Goal: Check status

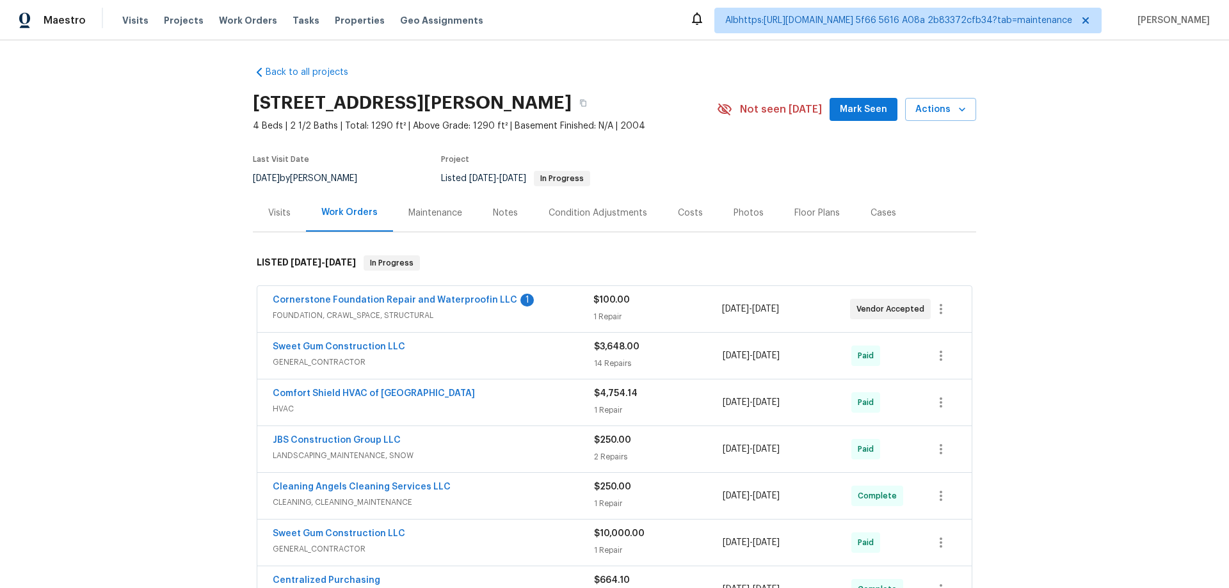
scroll to position [178, 0]
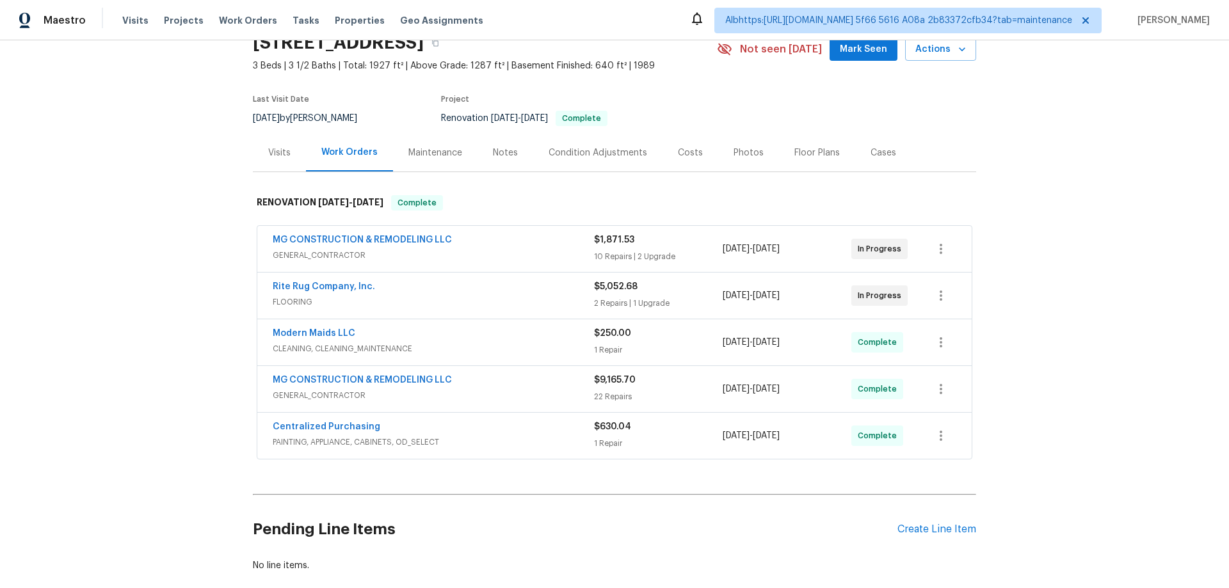
scroll to position [141, 0]
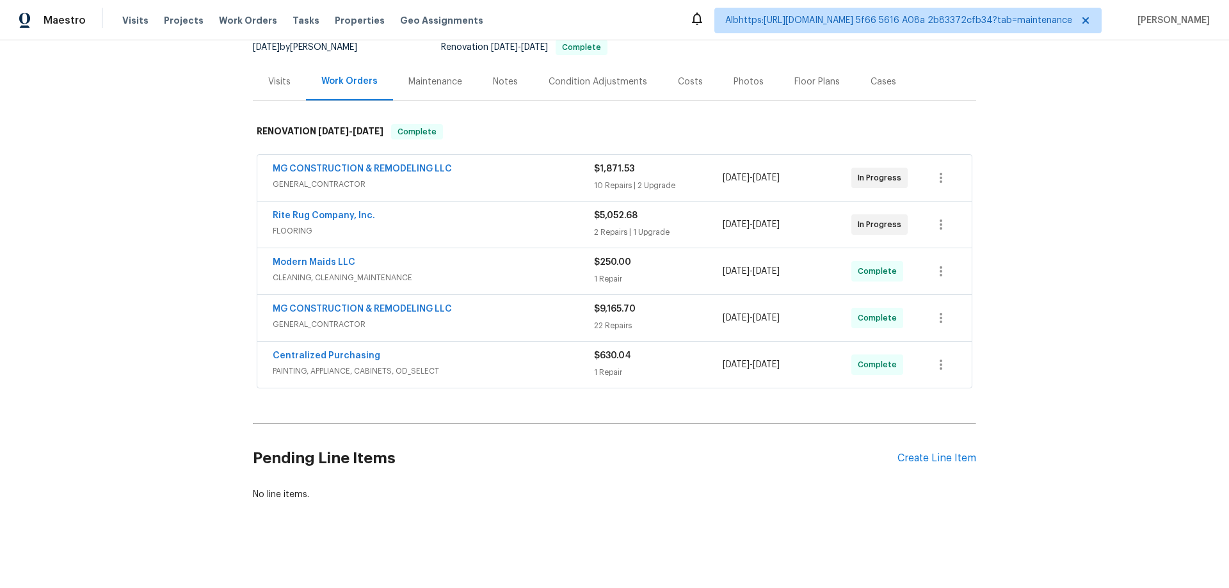
drag, startPoint x: 142, startPoint y: 317, endPoint x: 156, endPoint y: 330, distance: 18.6
click at [142, 317] on div "Back to all projects 8524 Charnwood Ct, Manassas, VA 20111 3 Beds | 3 1/2 Baths…" at bounding box center [614, 314] width 1229 height 548
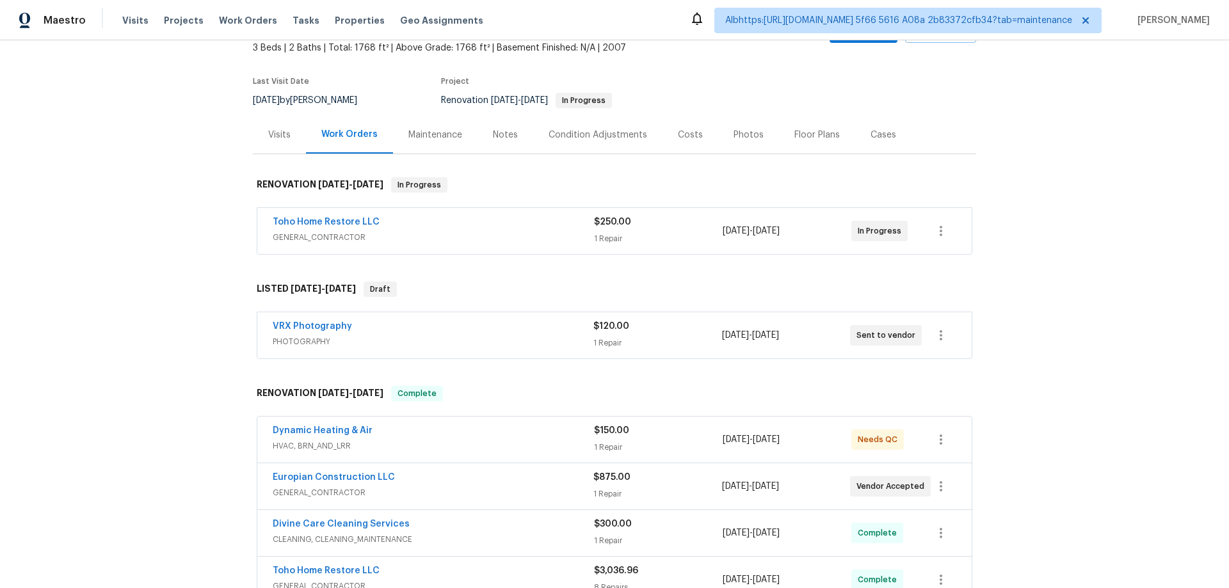
scroll to position [384, 0]
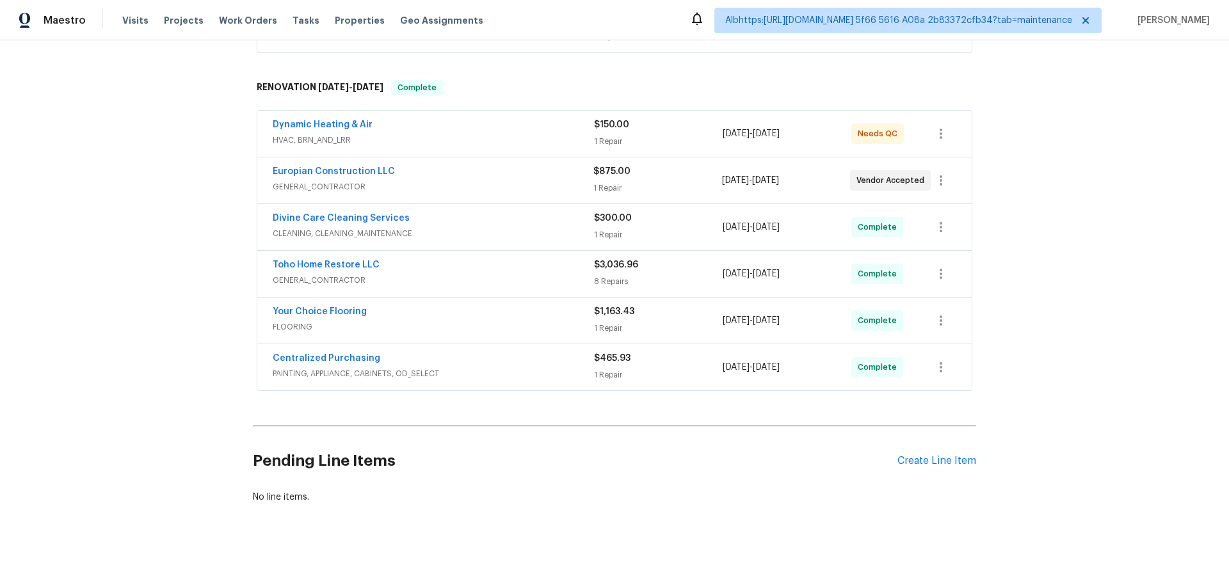
click at [148, 310] on div "Back to all projects [STREET_ADDRESS] 3 Beds | 2 Baths | Total: 1768 ft² | Abov…" at bounding box center [614, 314] width 1229 height 548
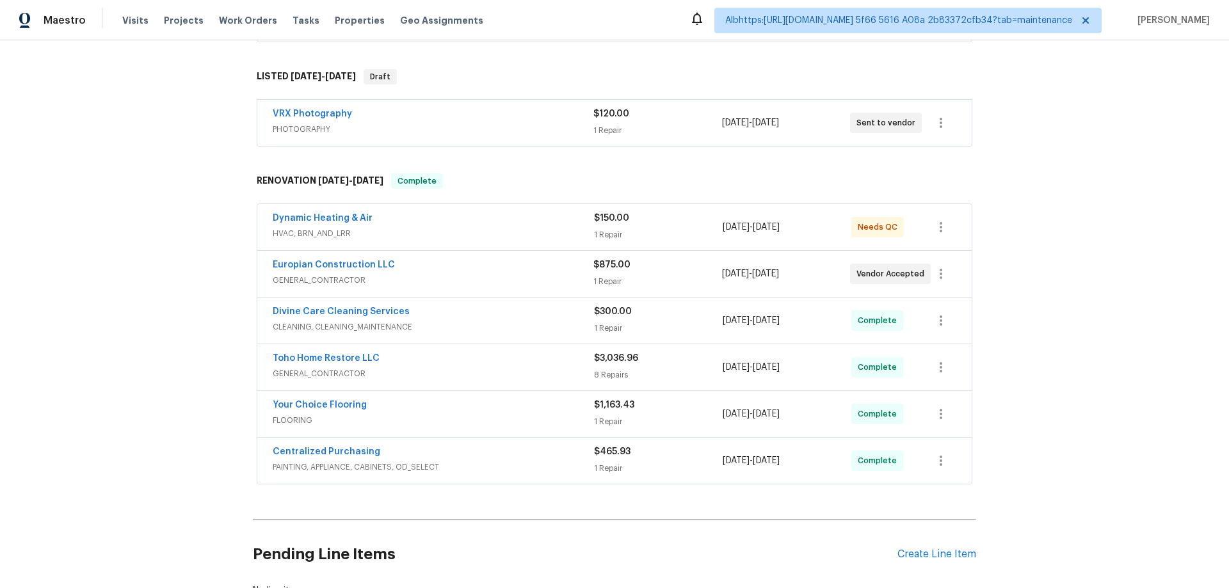
scroll to position [0, 0]
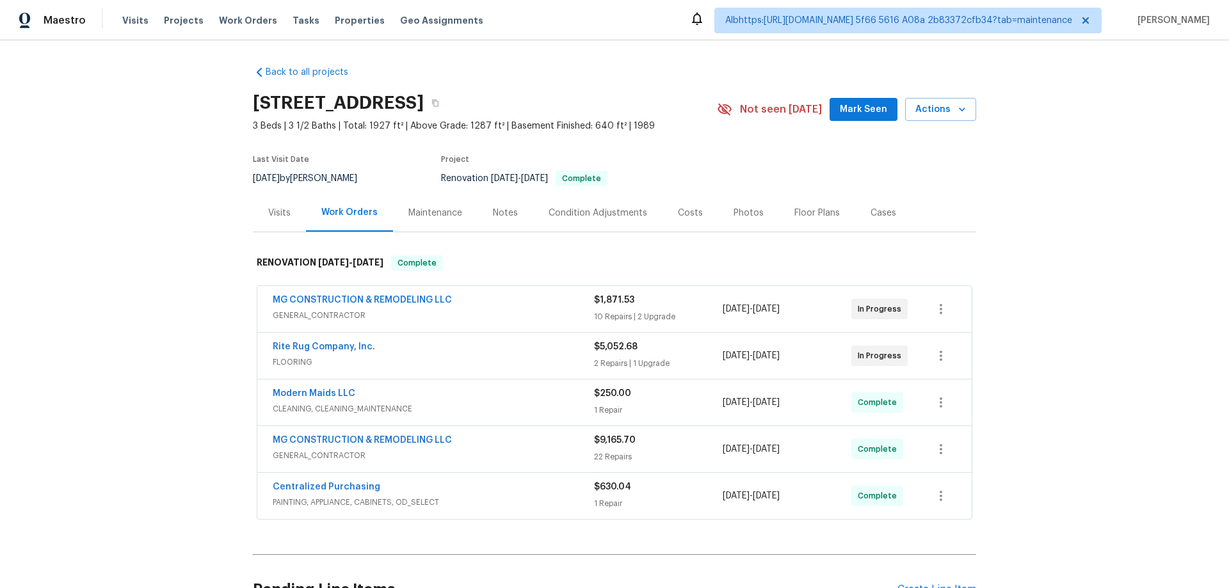
click at [192, 248] on div "Back to all projects [STREET_ADDRESS] 3 Beds | 3 1/2 Baths | Total: 1927 ft² | …" at bounding box center [614, 314] width 1229 height 548
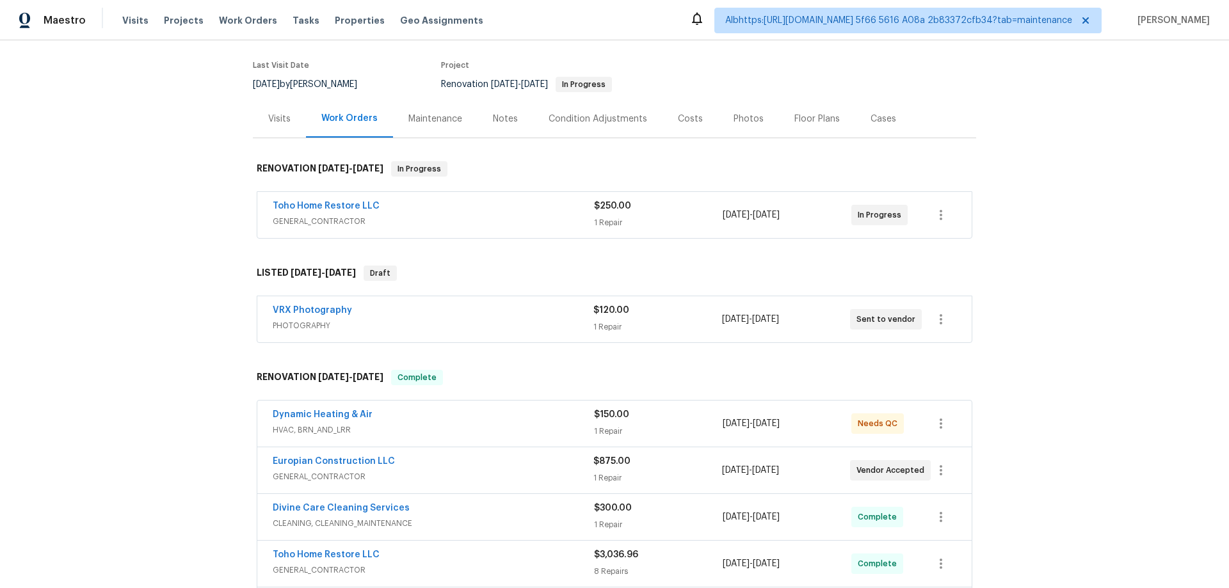
scroll to position [256, 0]
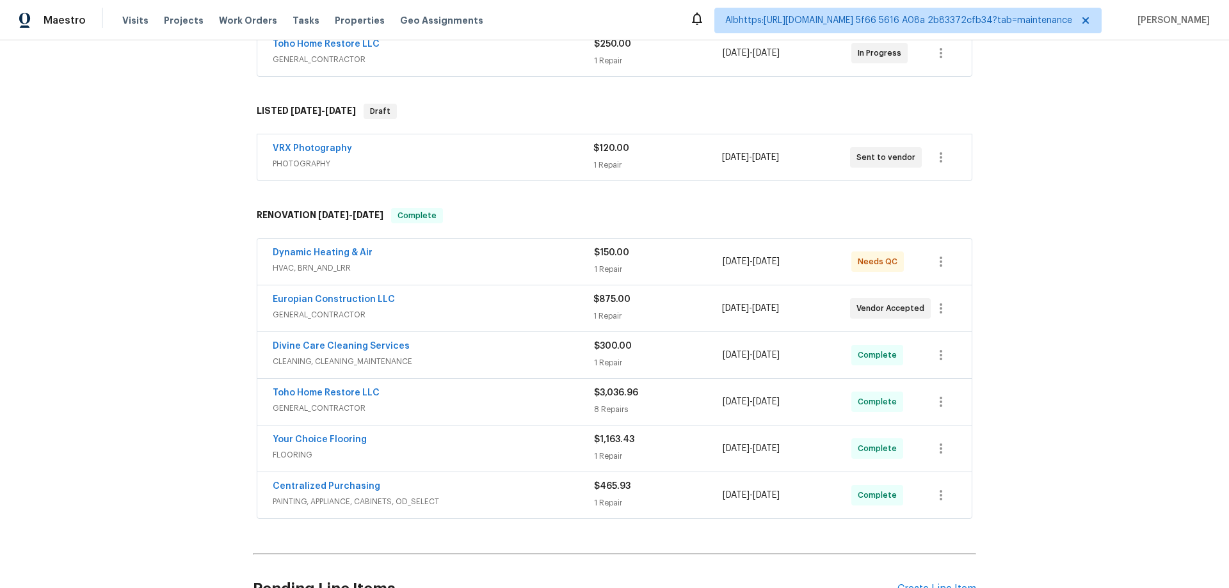
click at [183, 429] on div "Back to all projects [STREET_ADDRESS] 3 Beds | 2 Baths | Total: 1768 ft² | Abov…" at bounding box center [614, 314] width 1229 height 548
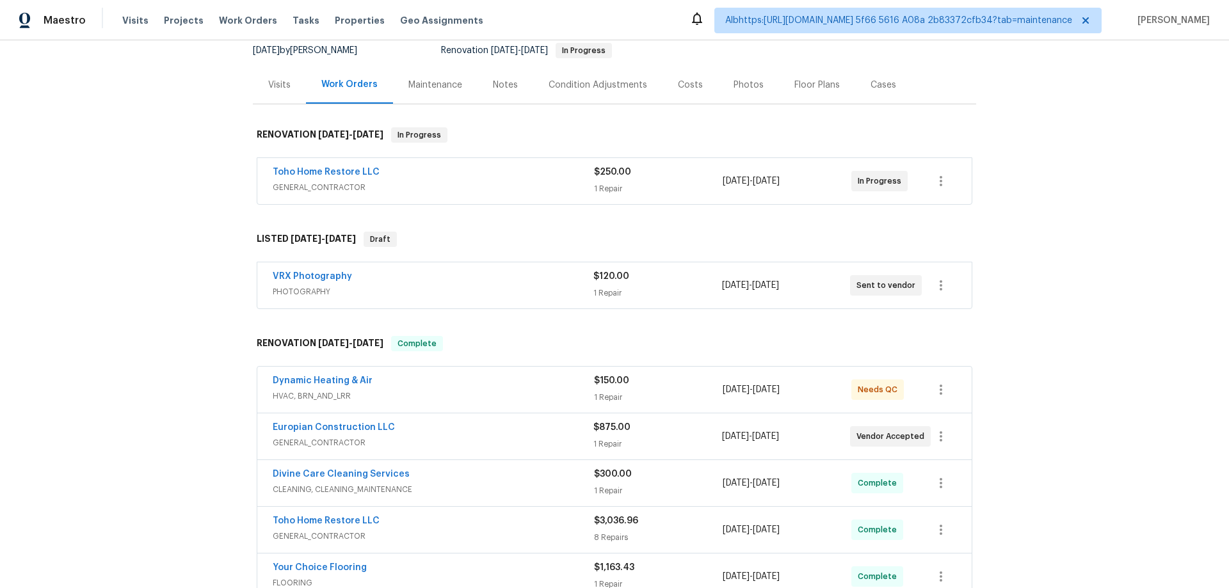
scroll to position [384, 0]
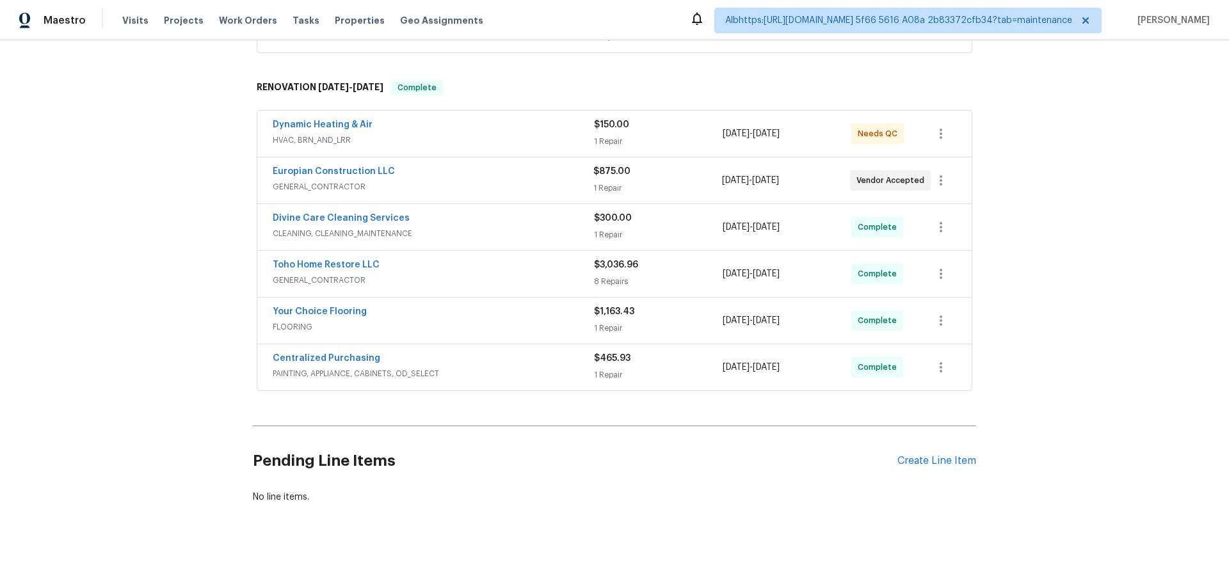
click at [108, 374] on div "Back to all projects [STREET_ADDRESS] 3 Beds | 2 Baths | Total: 1768 ft² | Abov…" at bounding box center [614, 314] width 1229 height 548
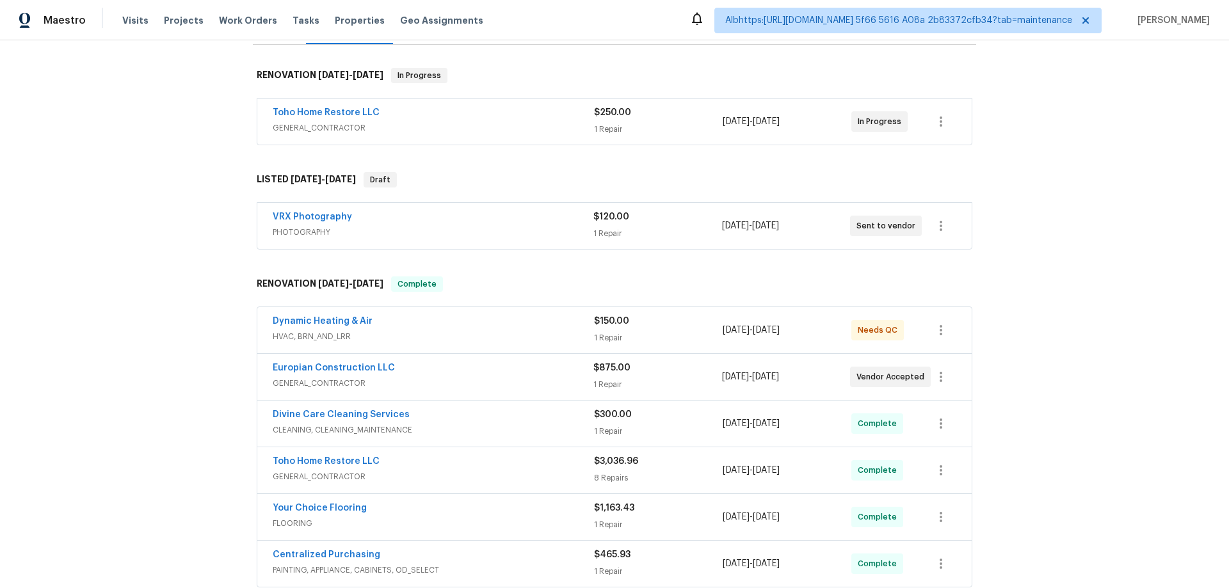
scroll to position [0, 0]
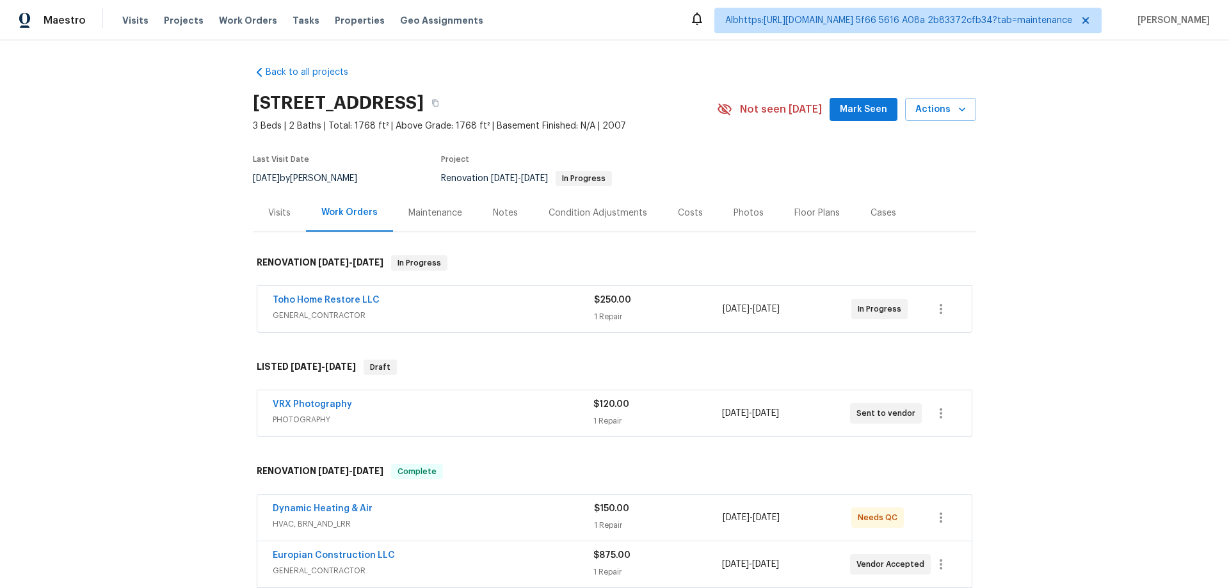
click at [138, 358] on div "Back to all projects [STREET_ADDRESS] 3 Beds | 2 Baths | Total: 1768 ft² | Abov…" at bounding box center [614, 314] width 1229 height 548
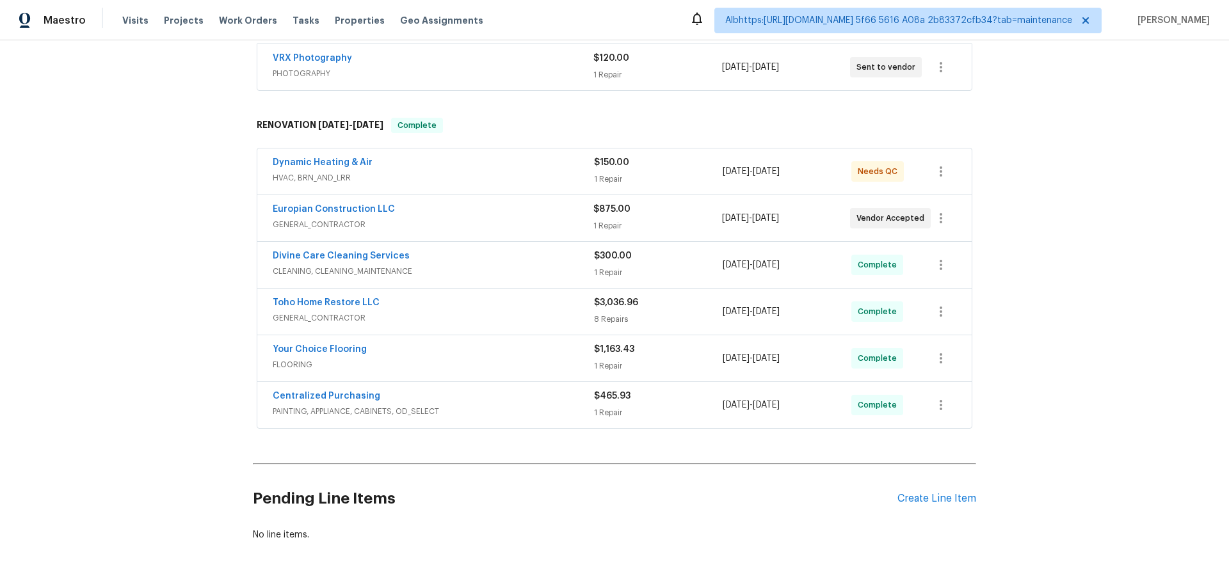
scroll to position [396, 0]
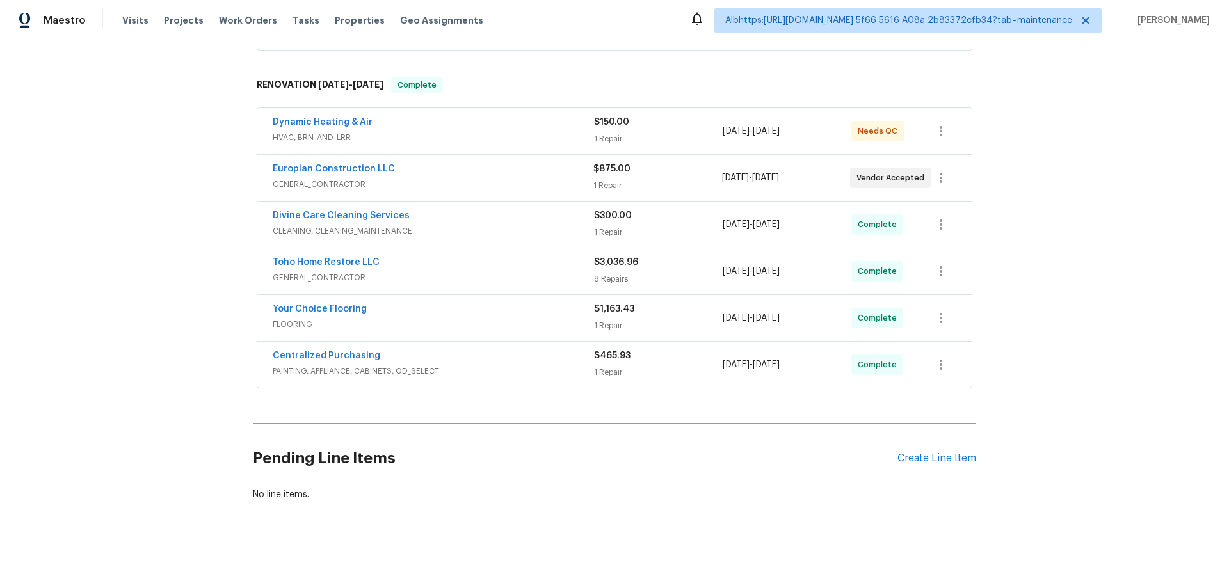
click at [167, 349] on div "Back to all projects [STREET_ADDRESS] 3 Beds | 2 Baths | Total: 1768 ft² | Abov…" at bounding box center [614, 314] width 1229 height 548
click at [134, 396] on div "Back to all projects [STREET_ADDRESS] 3 Beds | 2 Baths | Total: 1768 ft² | Abov…" at bounding box center [614, 314] width 1229 height 548
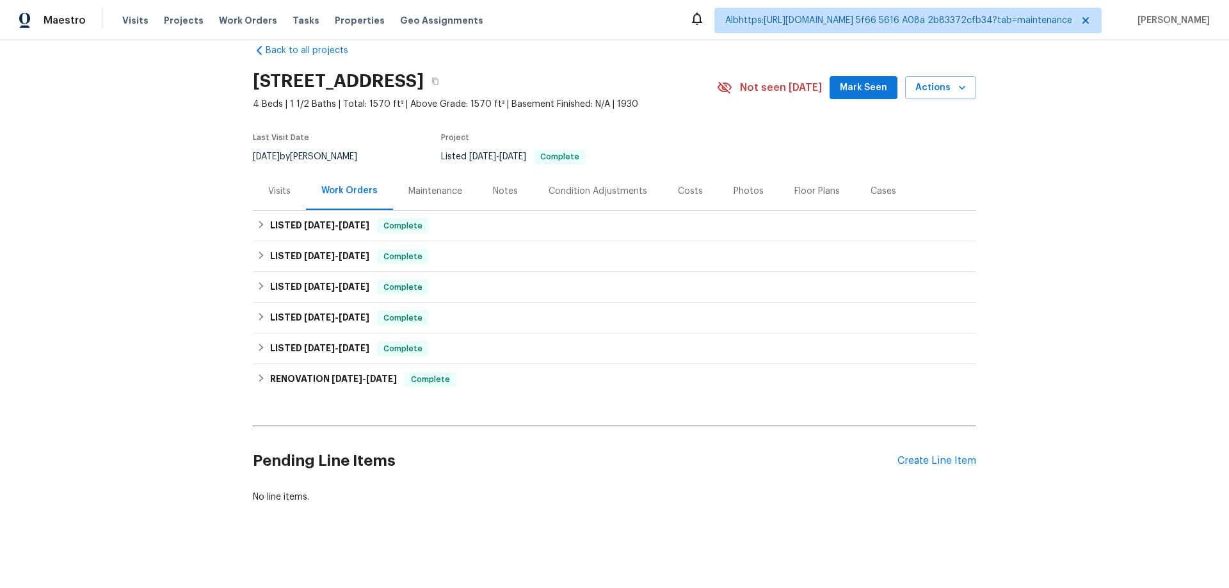
scroll to position [34, 0]
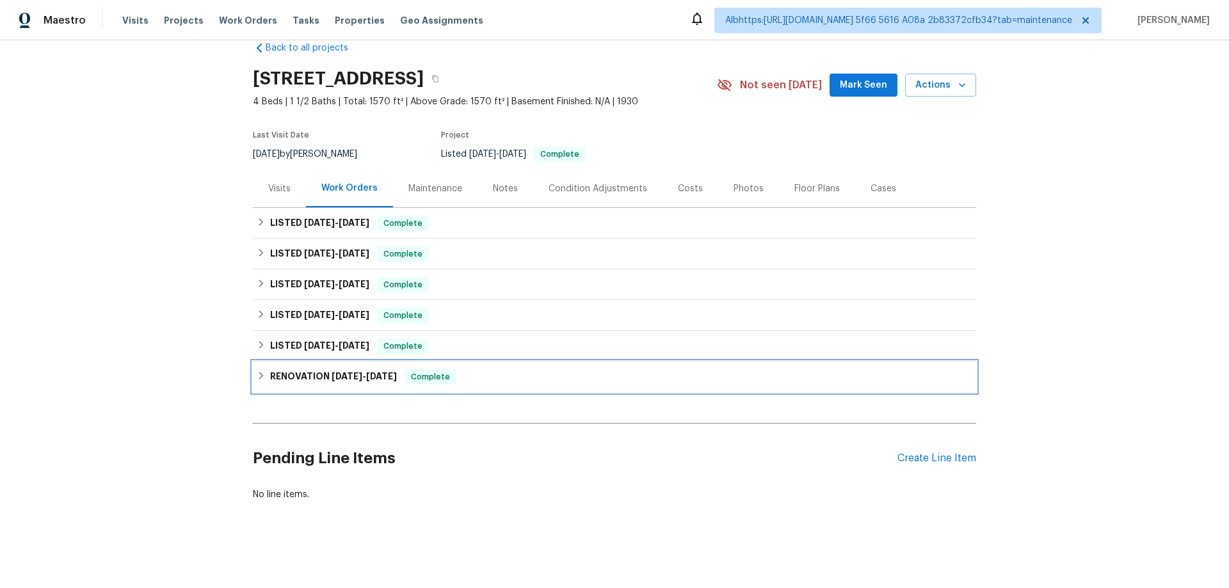
click at [289, 369] on h6 "RENOVATION 1/31/25 - 3/6/25" at bounding box center [333, 376] width 127 height 15
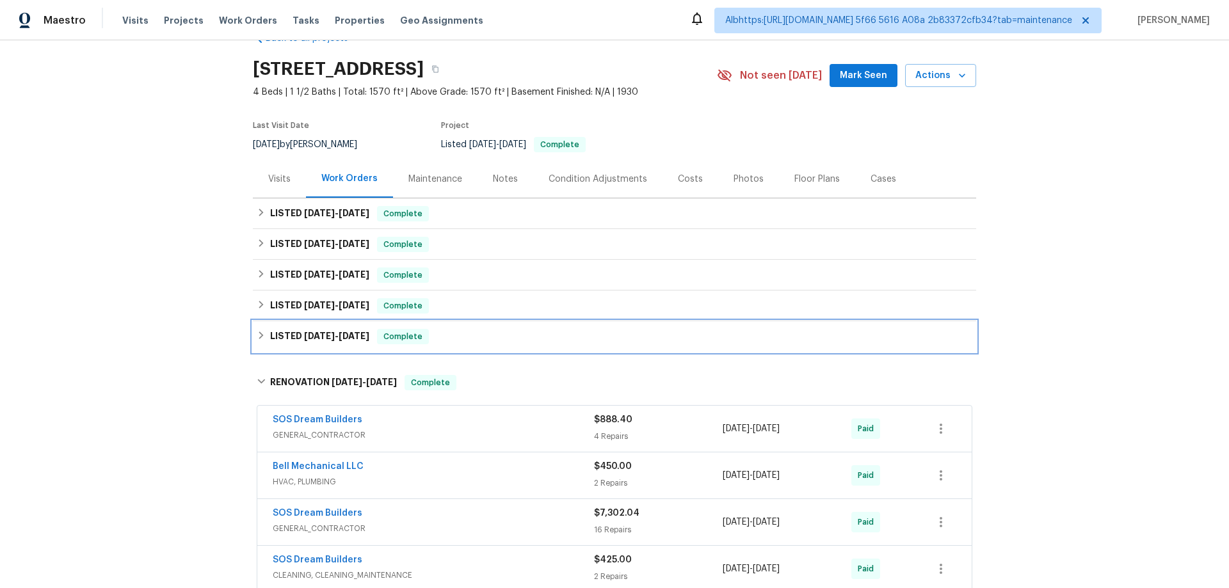
click at [304, 339] on span "3/11/25" at bounding box center [319, 336] width 31 height 9
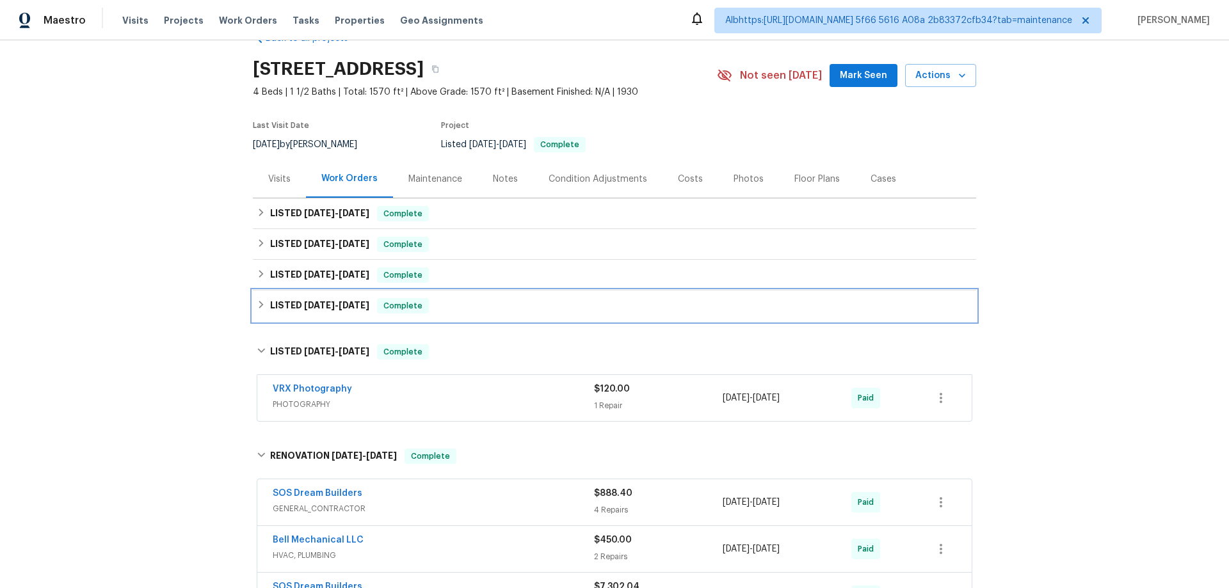
click at [308, 304] on span "3/31/25" at bounding box center [319, 305] width 31 height 9
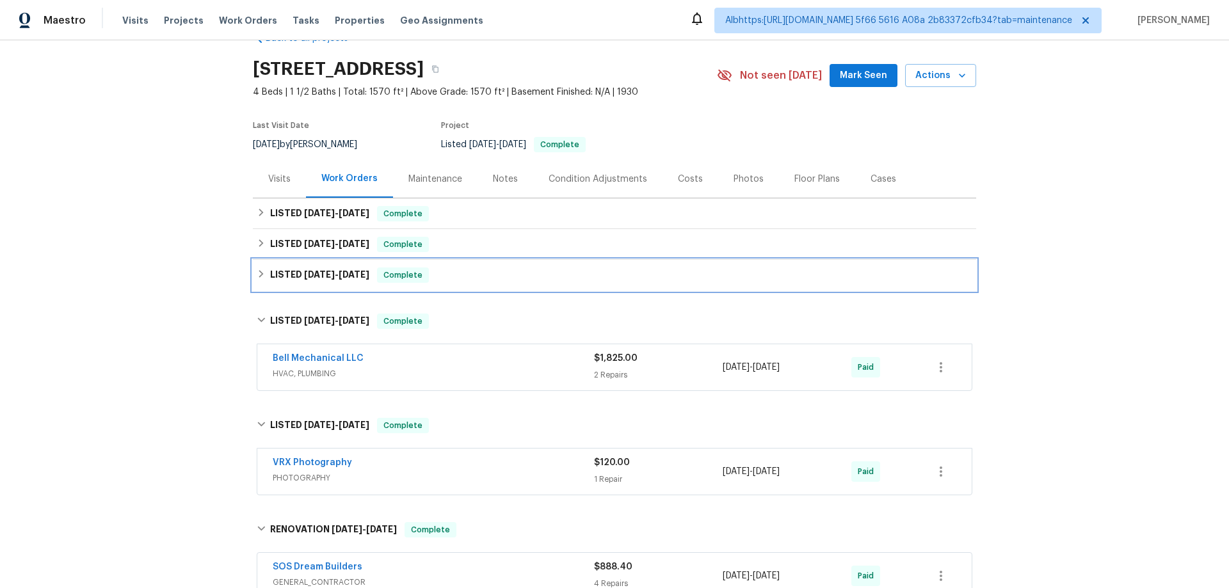
click at [306, 262] on div "LISTED 4/14/25 - 4/14/25 Complete" at bounding box center [614, 275] width 723 height 31
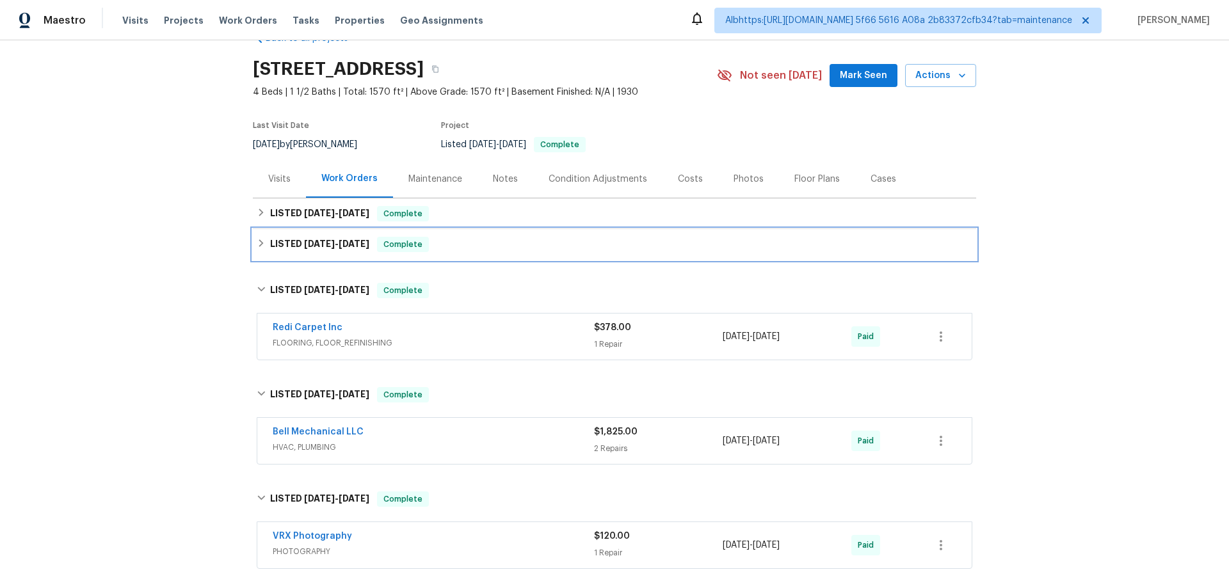
click at [311, 230] on div "LISTED 6/4/25 - 6/4/25 Complete" at bounding box center [614, 244] width 723 height 31
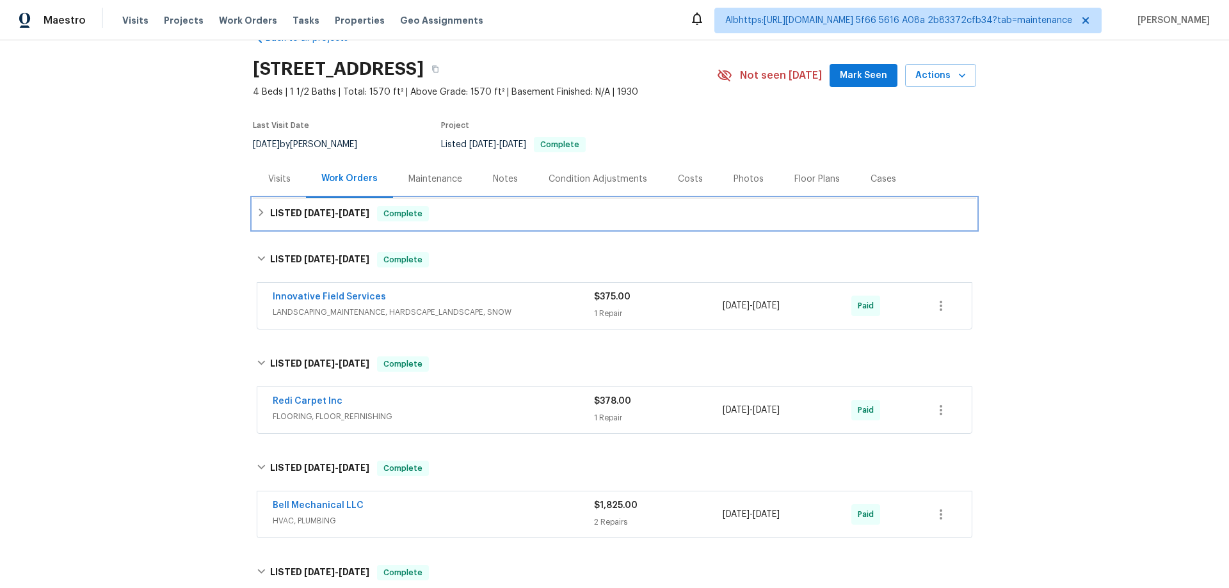
click at [314, 212] on span "7/30/25" at bounding box center [319, 213] width 31 height 9
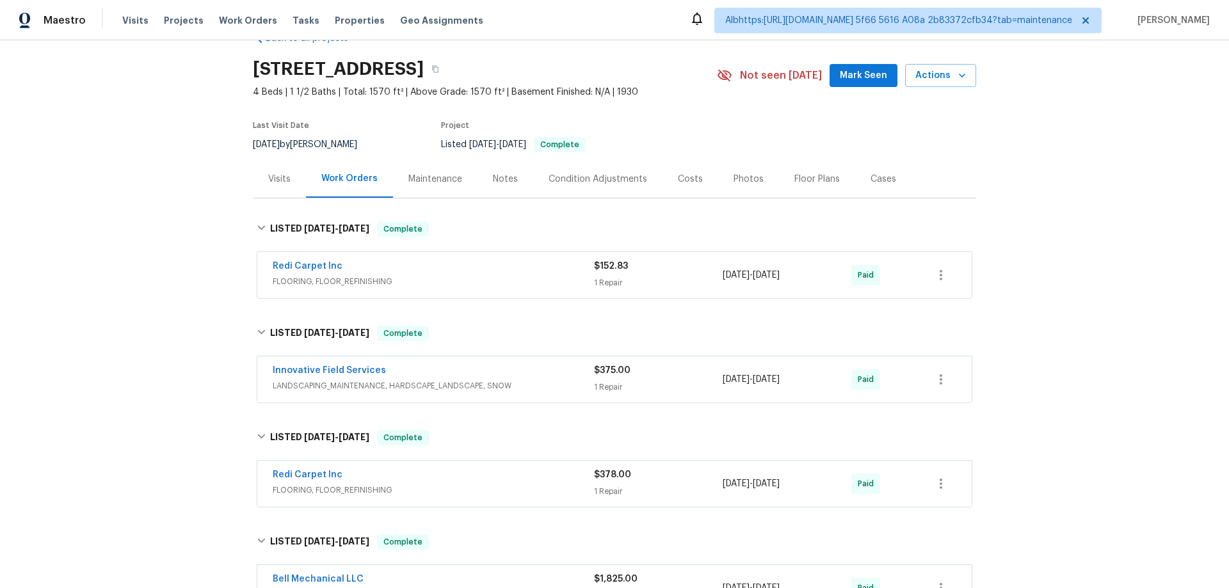
click at [136, 303] on div "Back to all projects 2 N 20th St, East Orange, NJ 07017 4 Beds | 1 1/2 Baths | …" at bounding box center [614, 314] width 1229 height 548
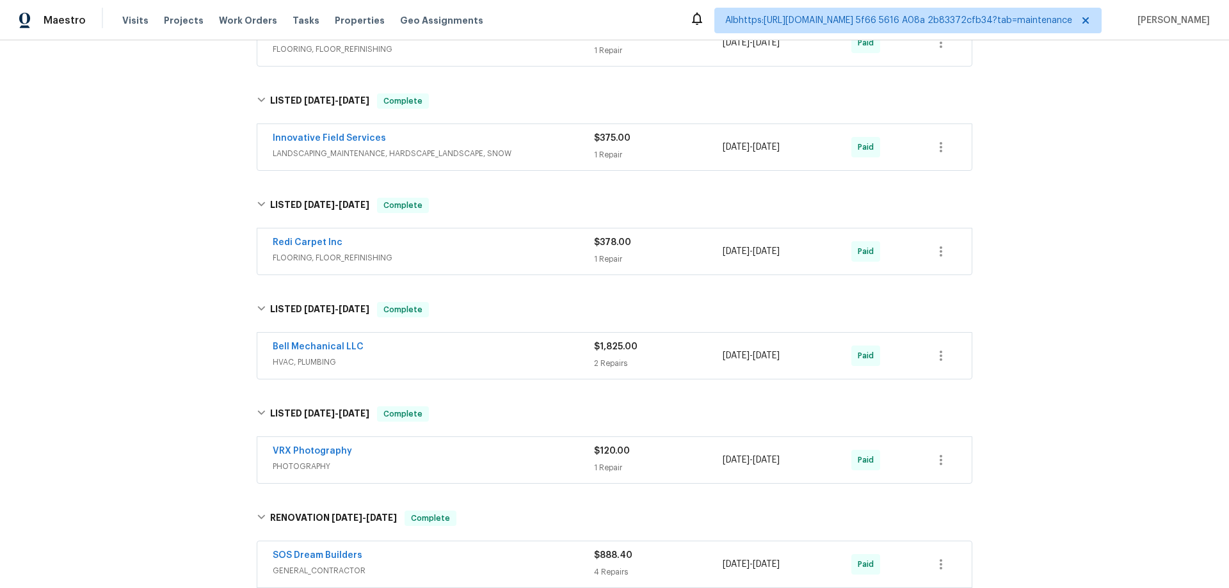
scroll to position [0, 0]
